Goal: Transaction & Acquisition: Purchase product/service

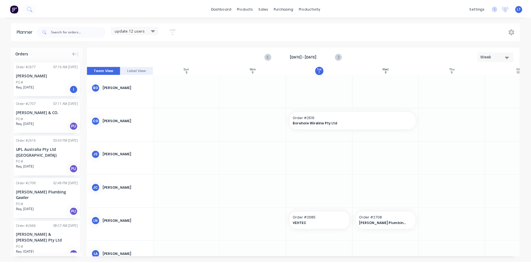
scroll to position [73, 69]
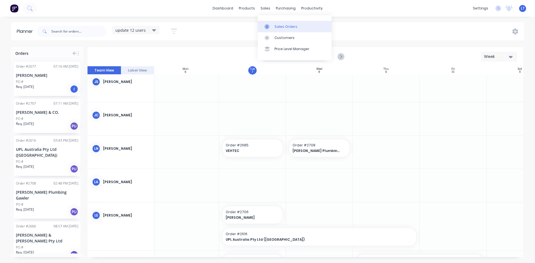
click at [283, 28] on div "Sales Orders" at bounding box center [285, 26] width 23 height 5
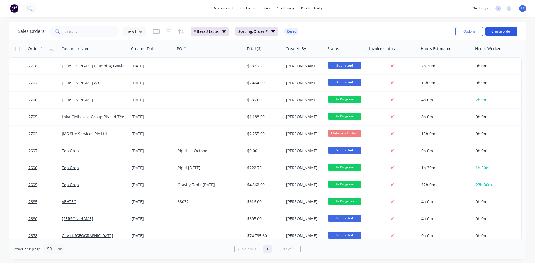
click at [495, 33] on button "Create order" at bounding box center [501, 31] width 32 height 9
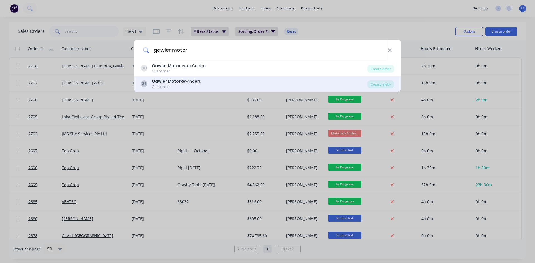
type input "gawler motor"
click at [181, 82] on div "Gawler Motor Rewinders" at bounding box center [176, 82] width 49 height 6
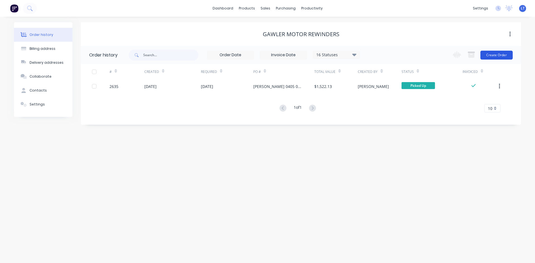
click at [489, 54] on button "Create Order" at bounding box center [496, 55] width 32 height 9
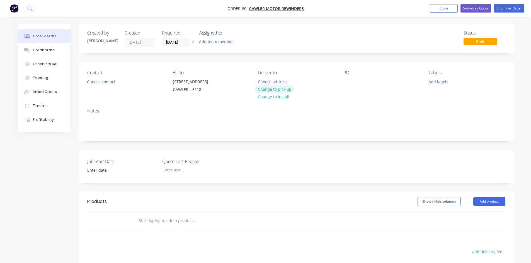
click at [288, 89] on button "Change to pick up" at bounding box center [275, 90] width 40 height 8
click at [99, 79] on button "Choose contact" at bounding box center [101, 82] width 34 height 8
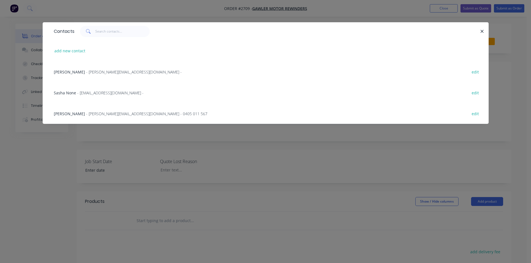
click at [97, 70] on span "- [PERSON_NAME][EMAIL_ADDRESS][DOMAIN_NAME] -" at bounding box center [134, 71] width 96 height 5
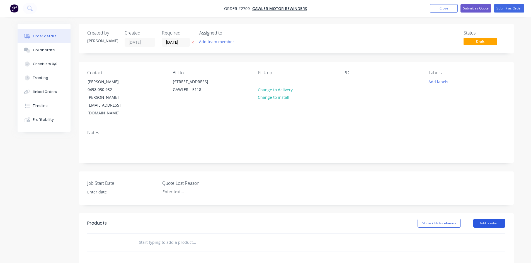
click at [492, 219] on button "Add product" at bounding box center [489, 223] width 32 height 9
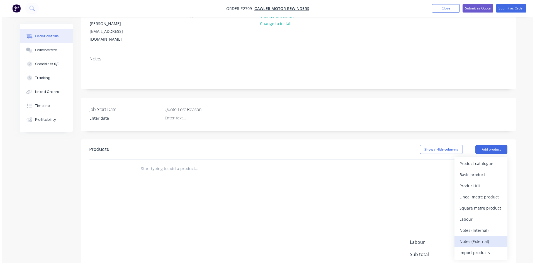
scroll to position [84, 0]
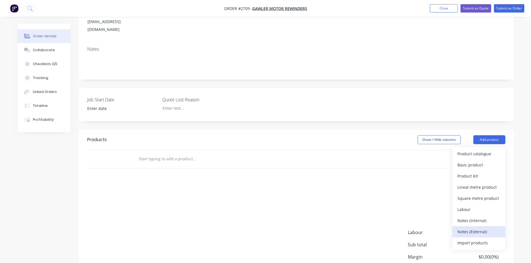
click at [478, 228] on div "Notes (External)" at bounding box center [478, 232] width 43 height 8
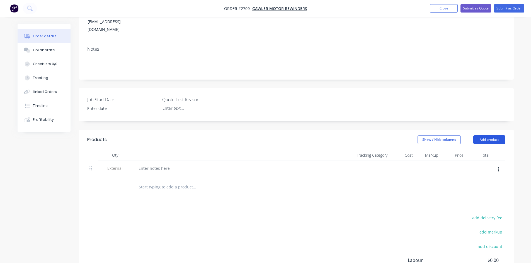
click at [486, 135] on button "Add product" at bounding box center [489, 139] width 32 height 9
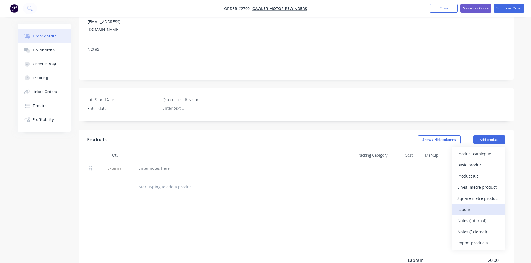
click at [480, 206] on div "Labour" at bounding box center [478, 210] width 43 height 8
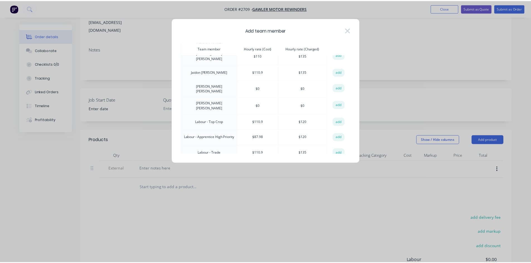
scroll to position [56, 0]
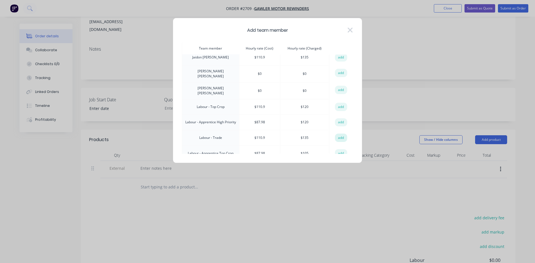
click at [340, 134] on button "add" at bounding box center [341, 138] width 12 height 8
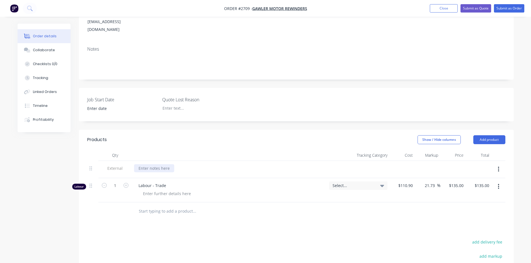
click at [161, 164] on div at bounding box center [154, 168] width 40 height 8
click at [126, 183] on icon "button" at bounding box center [125, 185] width 5 height 5
type input "2"
type input "$270.00"
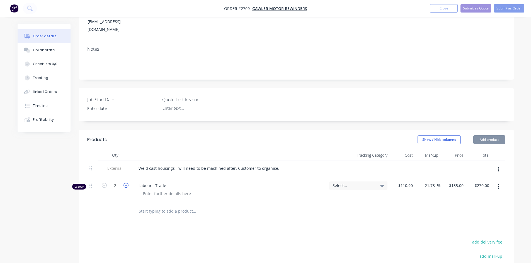
click at [125, 183] on icon "button" at bounding box center [125, 185] width 5 height 5
type input "3"
type input "$405.00"
click at [123, 182] on button "button" at bounding box center [125, 185] width 7 height 6
type input "4"
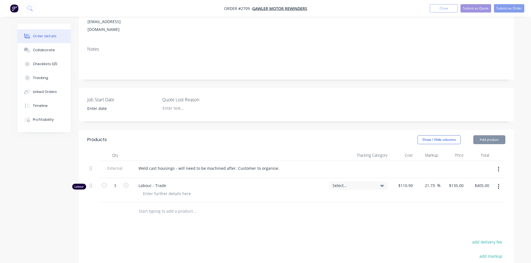
type input "$540.00"
click at [510, 5] on button "Submit as Order" at bounding box center [509, 8] width 30 height 8
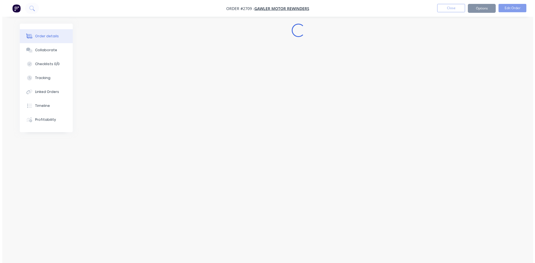
scroll to position [0, 0]
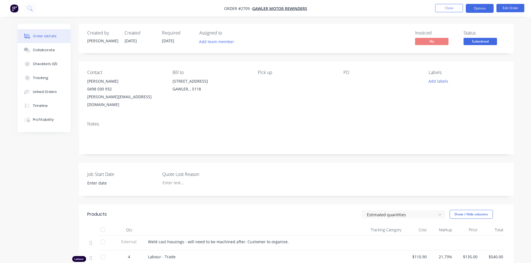
click at [478, 9] on button "Options" at bounding box center [480, 8] width 28 height 9
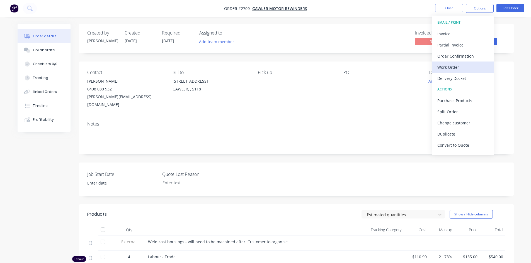
click at [460, 69] on div "Work Order" at bounding box center [462, 67] width 51 height 8
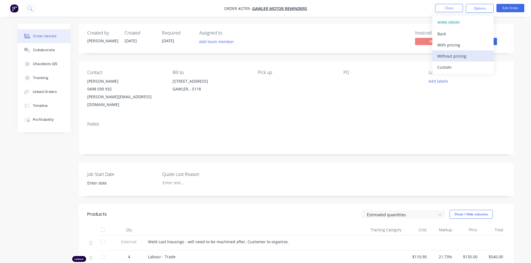
click at [458, 57] on div "Without pricing" at bounding box center [462, 56] width 51 height 8
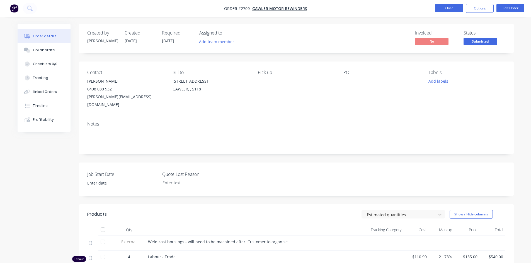
click at [451, 8] on button "Close" at bounding box center [449, 8] width 28 height 8
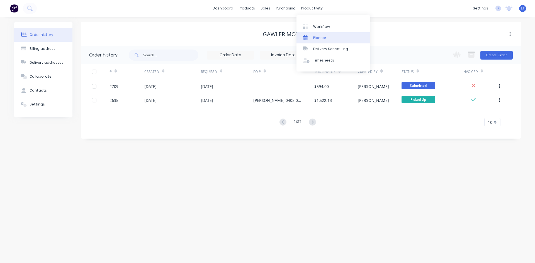
click at [319, 37] on div "Planner" at bounding box center [319, 37] width 13 height 5
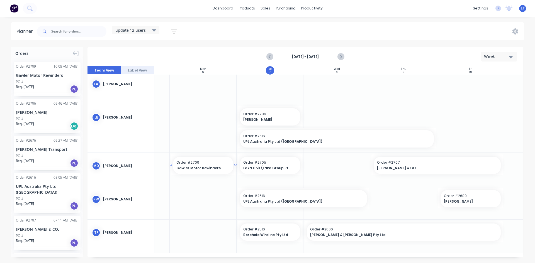
scroll to position [173, 50]
drag, startPoint x: 36, startPoint y: 78, endPoint x: 271, endPoint y: 251, distance: 291.6
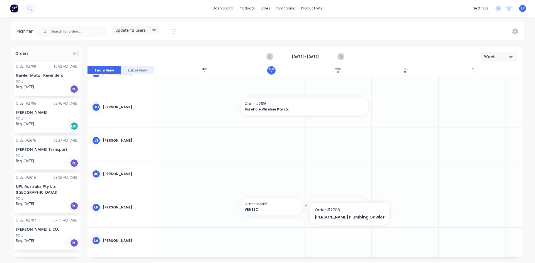
scroll to position [0, 50]
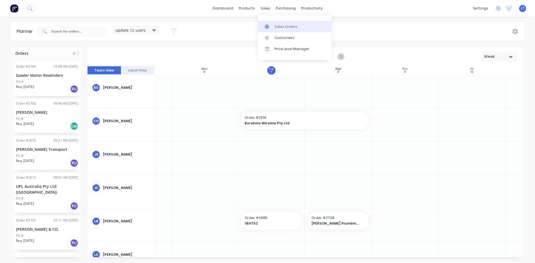
click at [294, 25] on div "Sales Orders" at bounding box center [285, 26] width 23 height 5
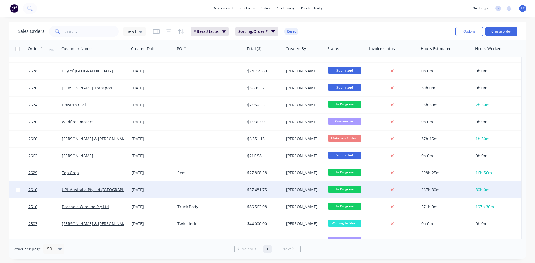
scroll to position [191, 0]
